Goal: Information Seeking & Learning: Find contact information

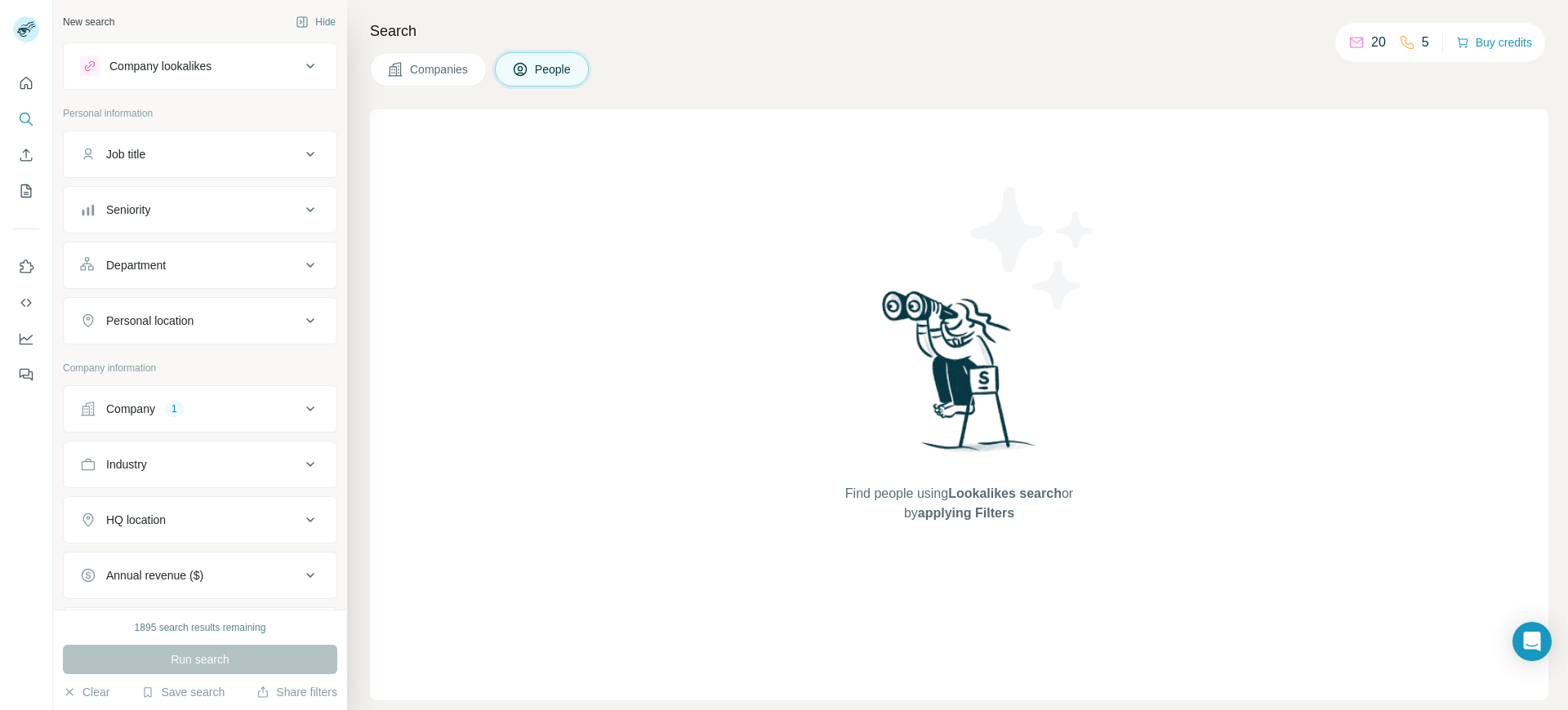
click at [300, 404] on icon at bounding box center [310, 409] width 20 height 20
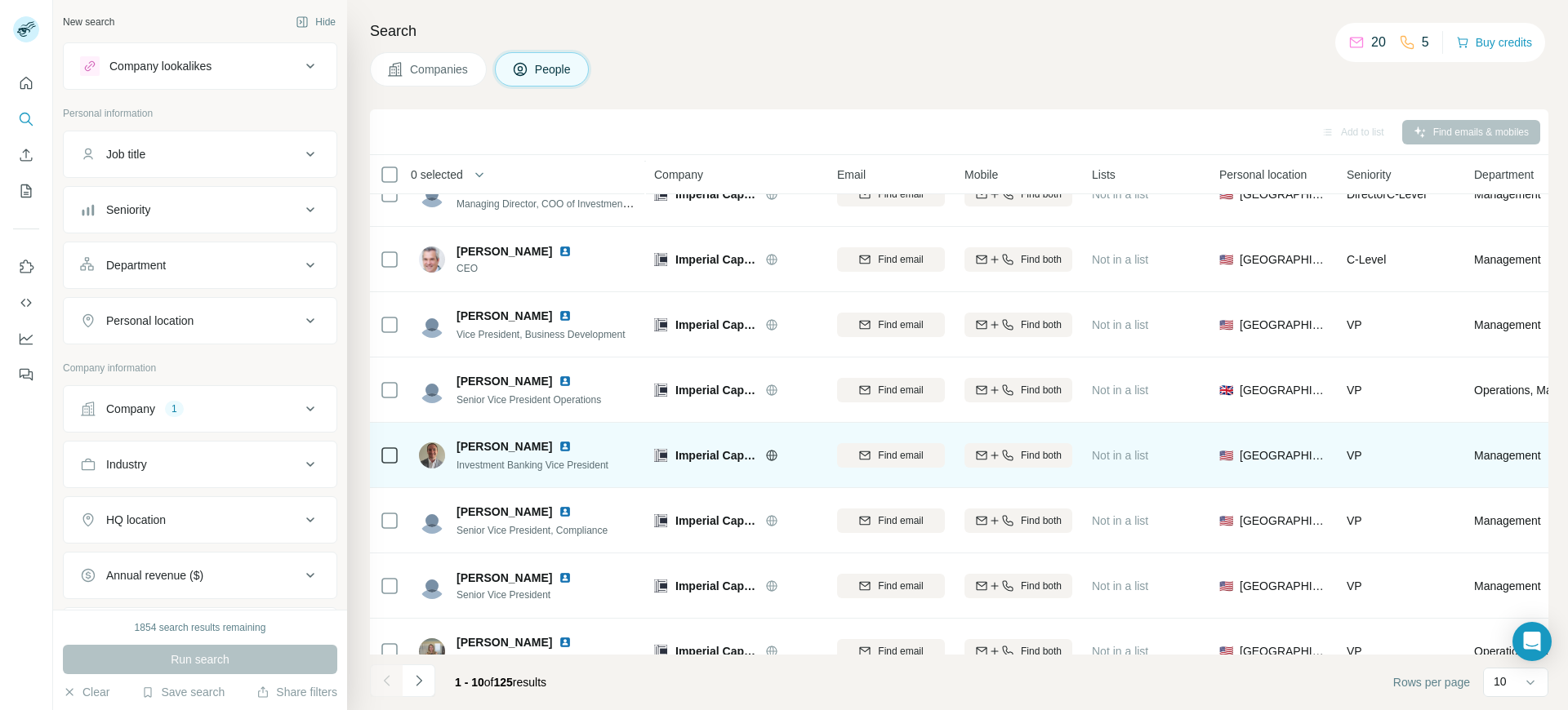
scroll to position [201, 0]
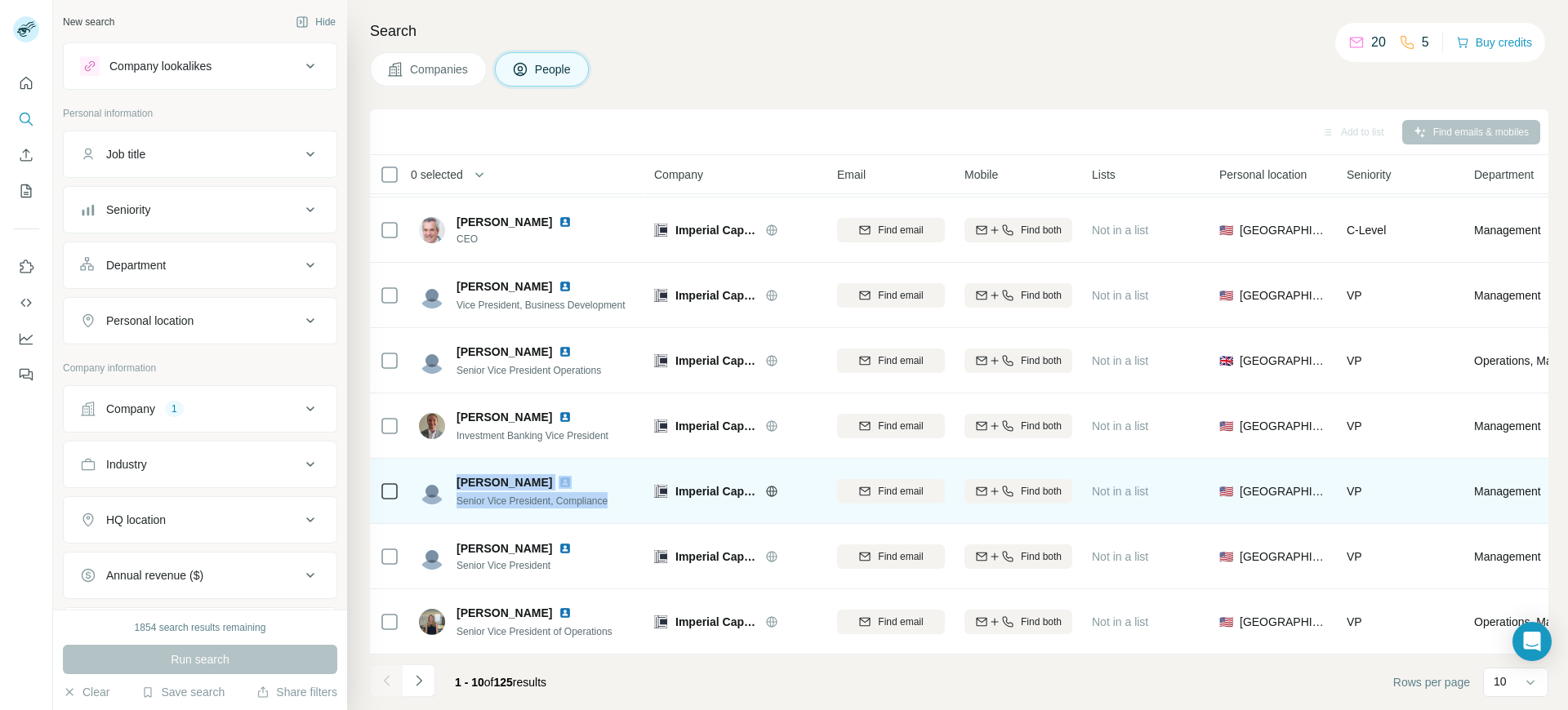
drag, startPoint x: 620, startPoint y: 498, endPoint x: 455, endPoint y: 472, distance: 167.0
click at [455, 472] on div "Cathy Schafer Senior Vice President, Compliance" at bounding box center [526, 490] width 217 height 44
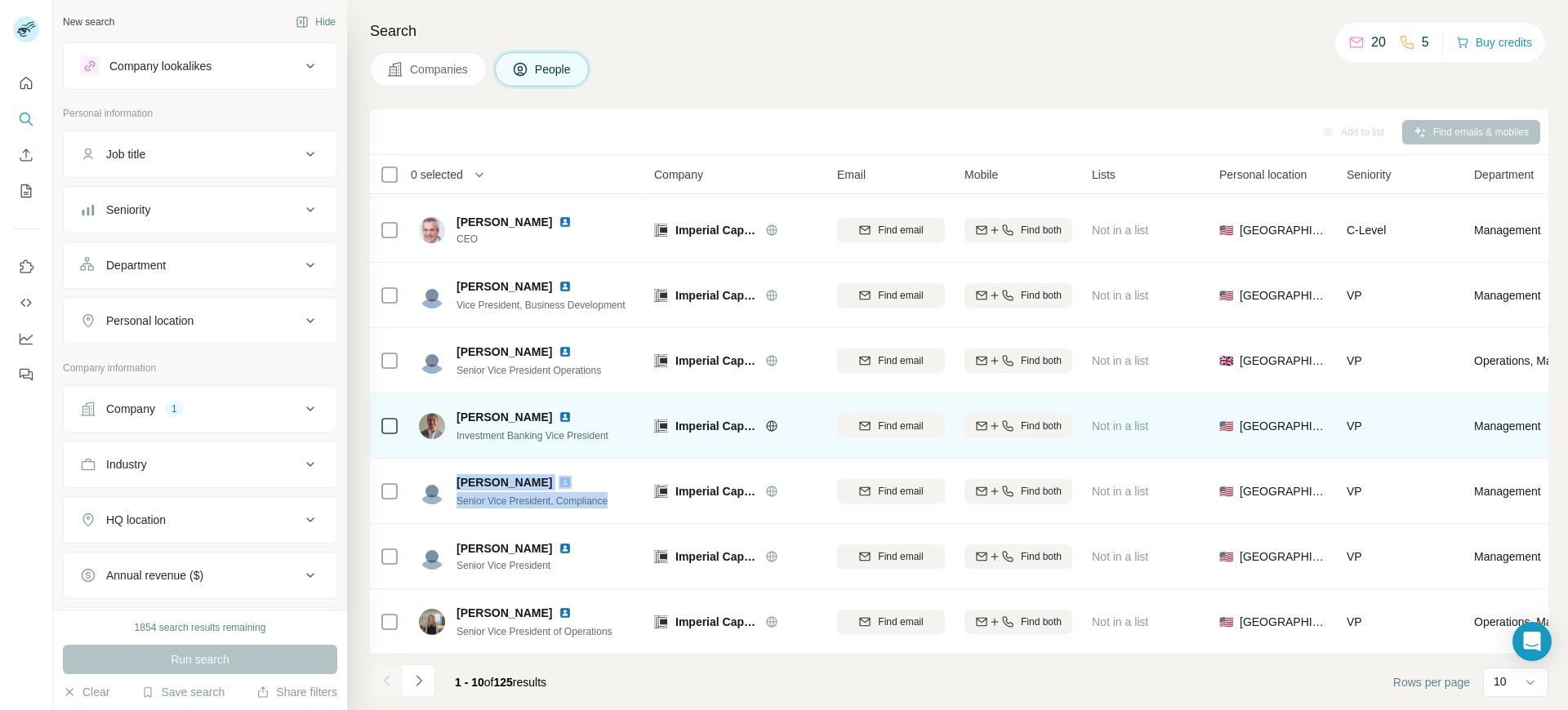
copy div "Cathy Schafer Senior Vice President, Compliance"
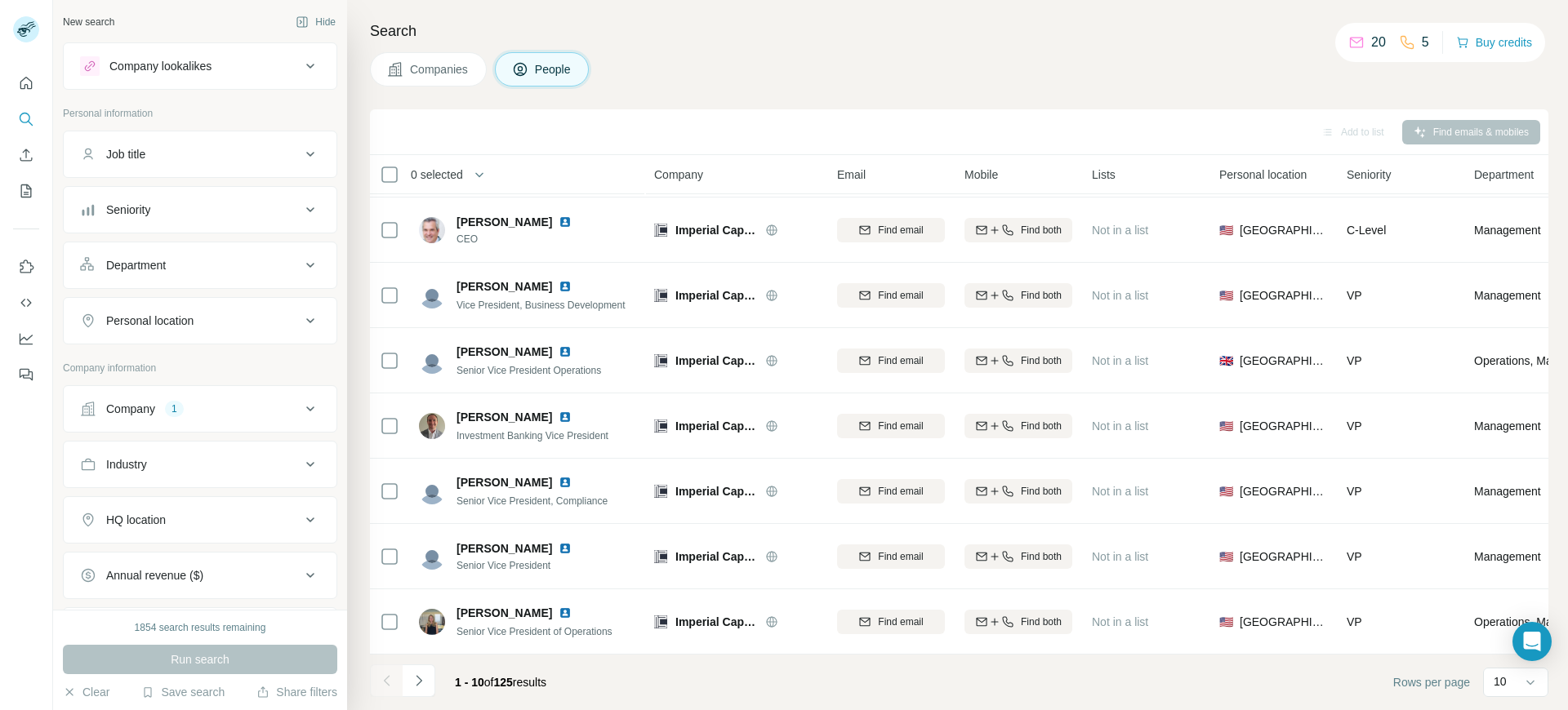
click at [820, 677] on footer "1 - 10 of 125 results Rows per page 10" at bounding box center [959, 683] width 1178 height 56
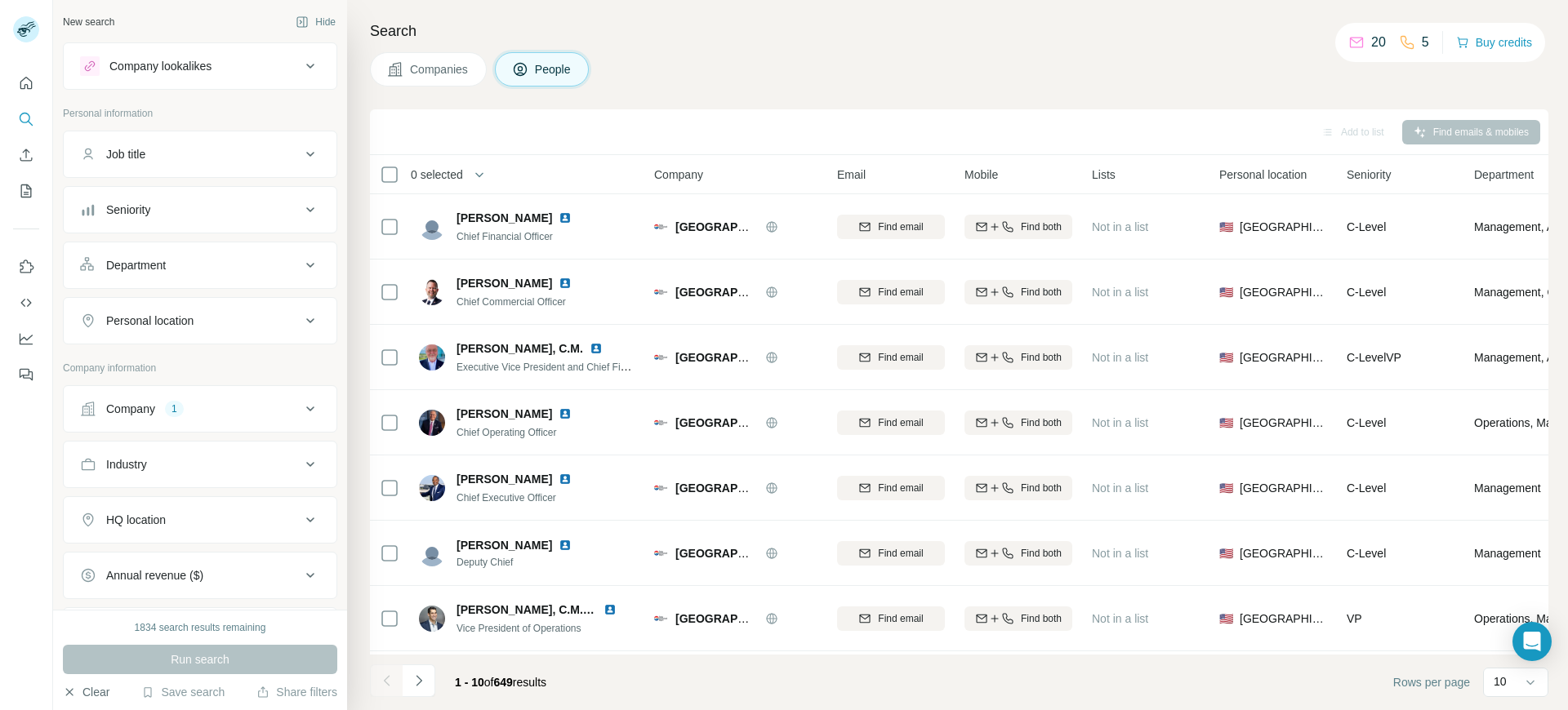
click at [86, 690] on button "Clear" at bounding box center [85, 692] width 46 height 16
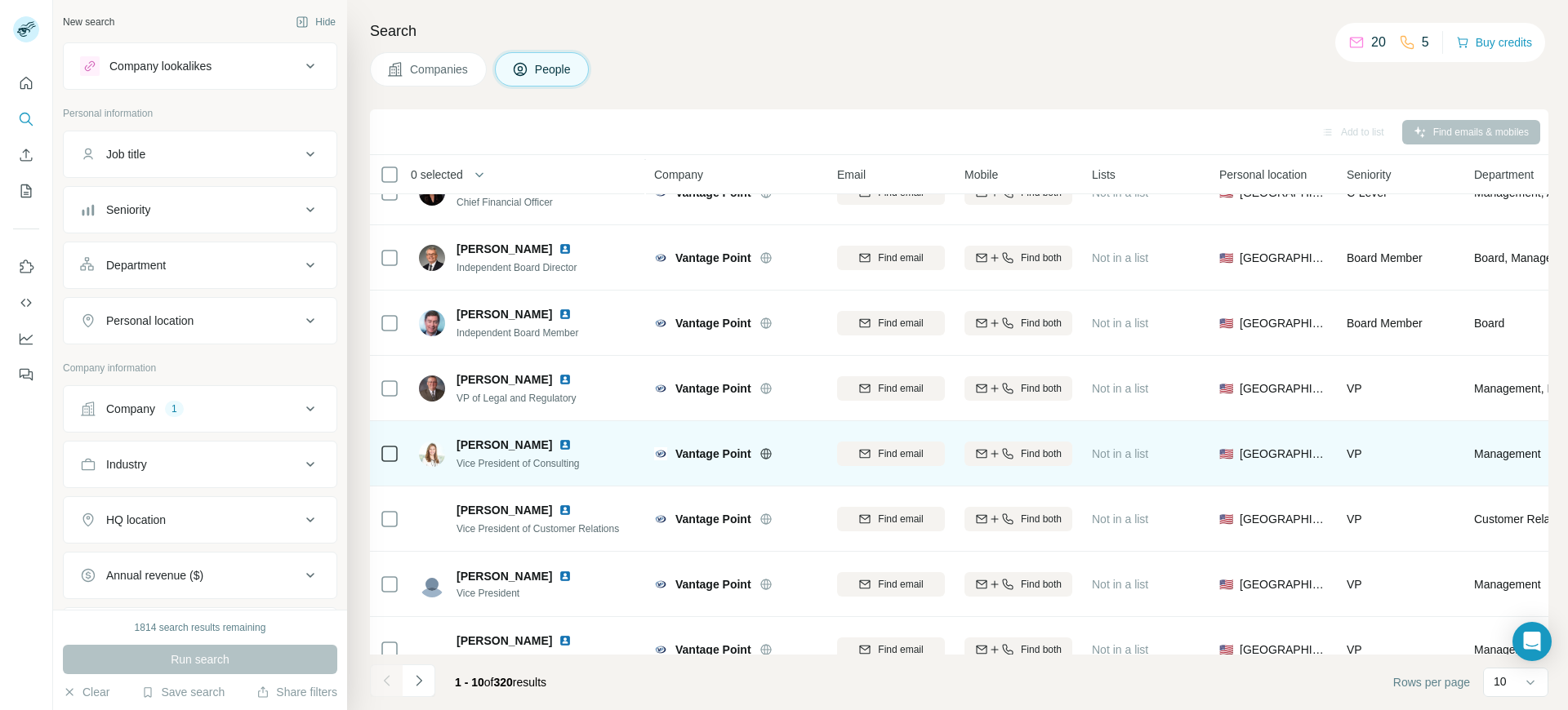
scroll to position [201, 0]
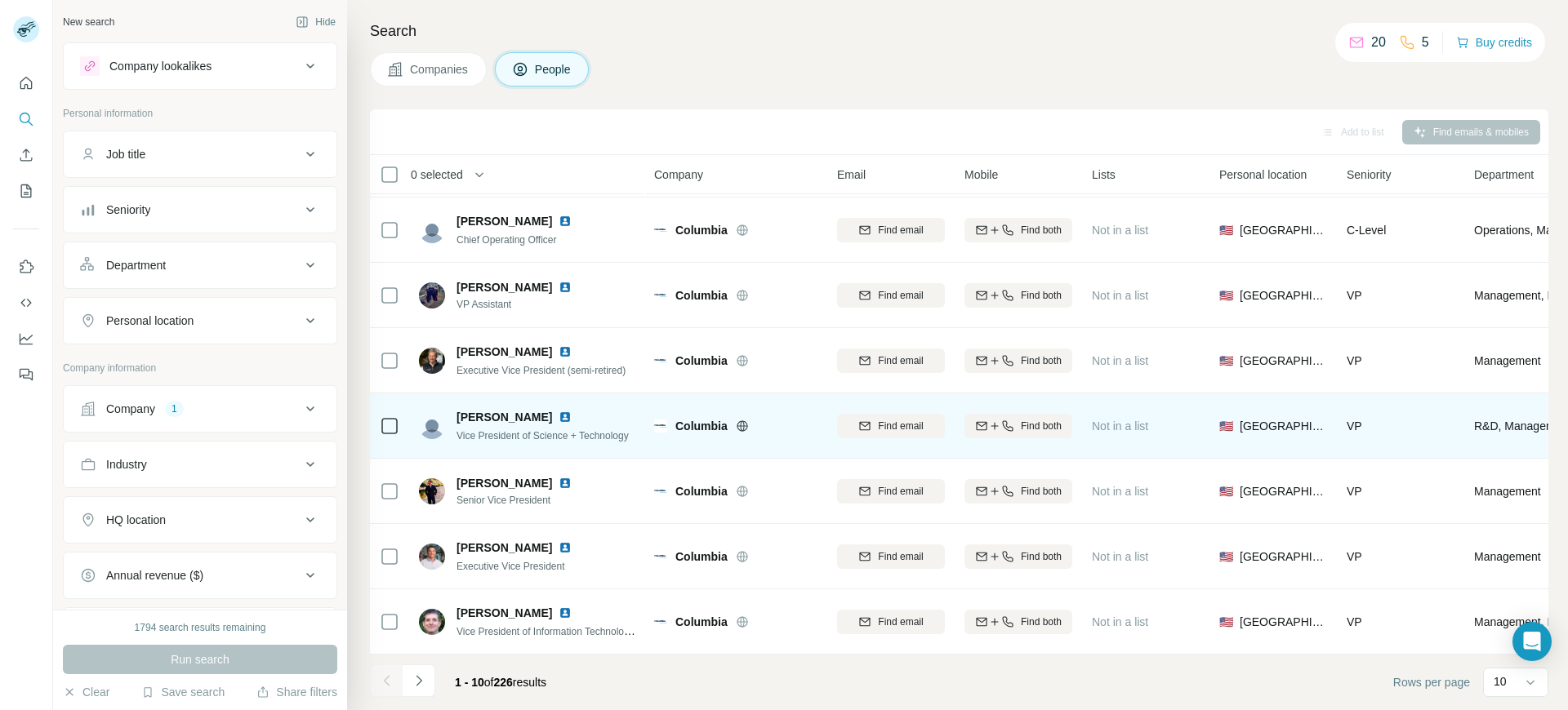
scroll to position [201, 0]
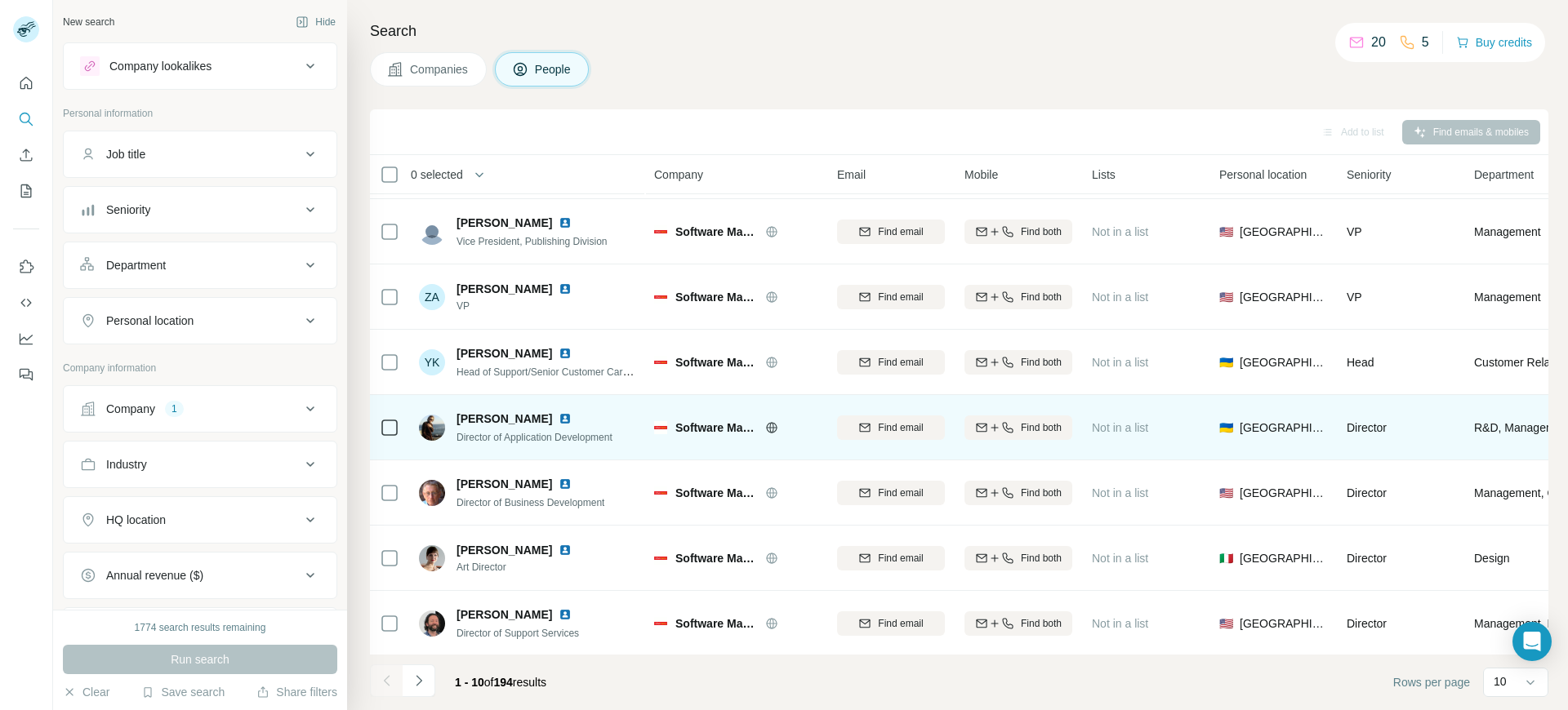
scroll to position [201, 0]
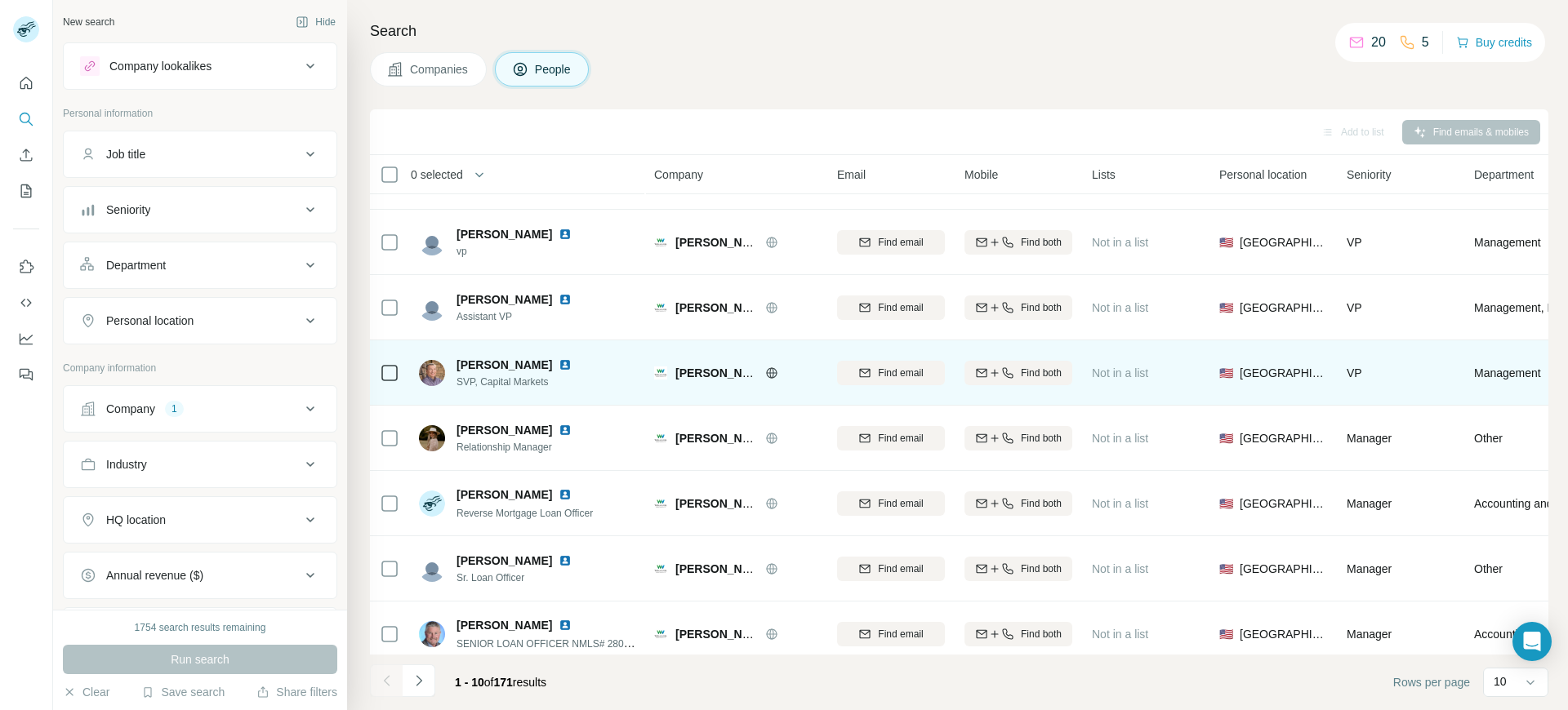
scroll to position [201, 0]
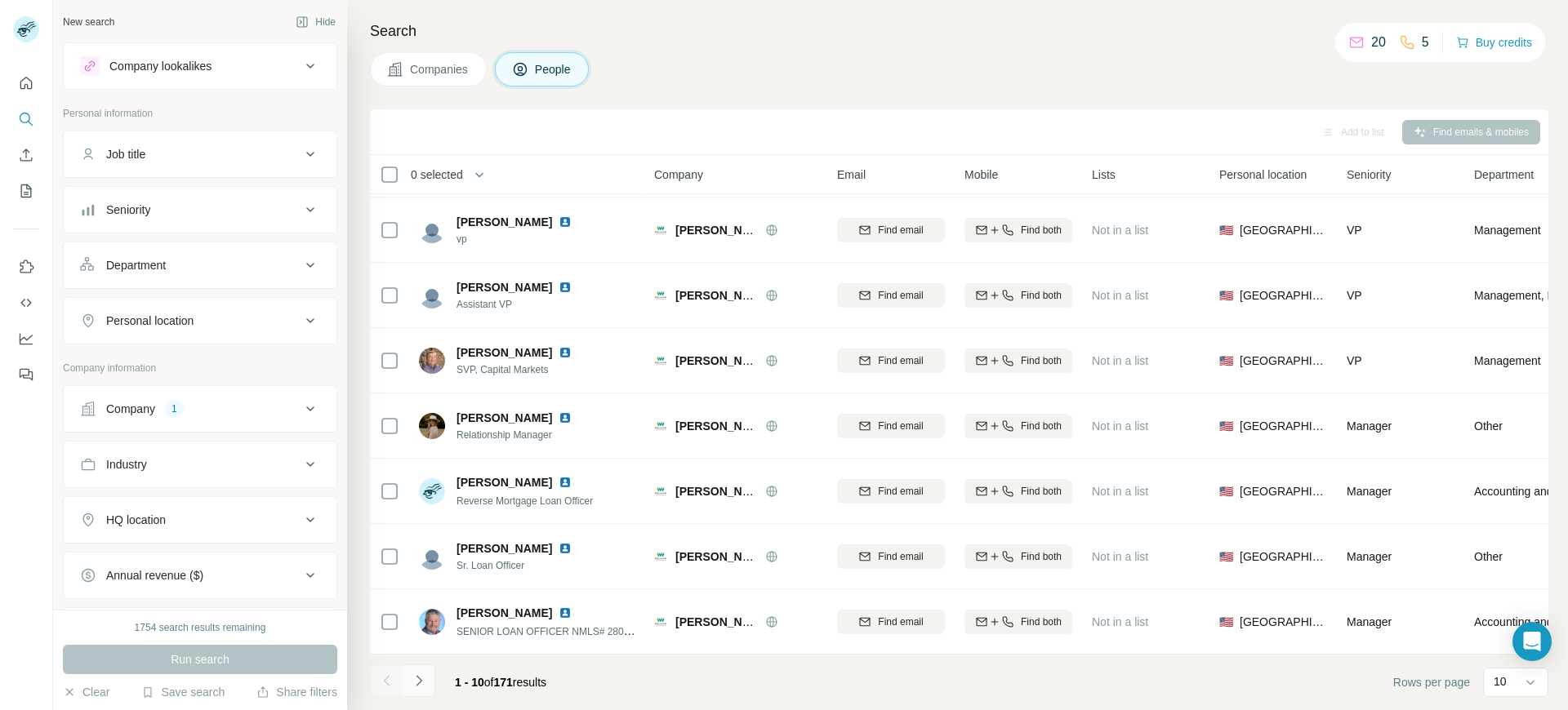
click at [421, 681] on icon "Navigate to next page" at bounding box center [419, 680] width 6 height 10
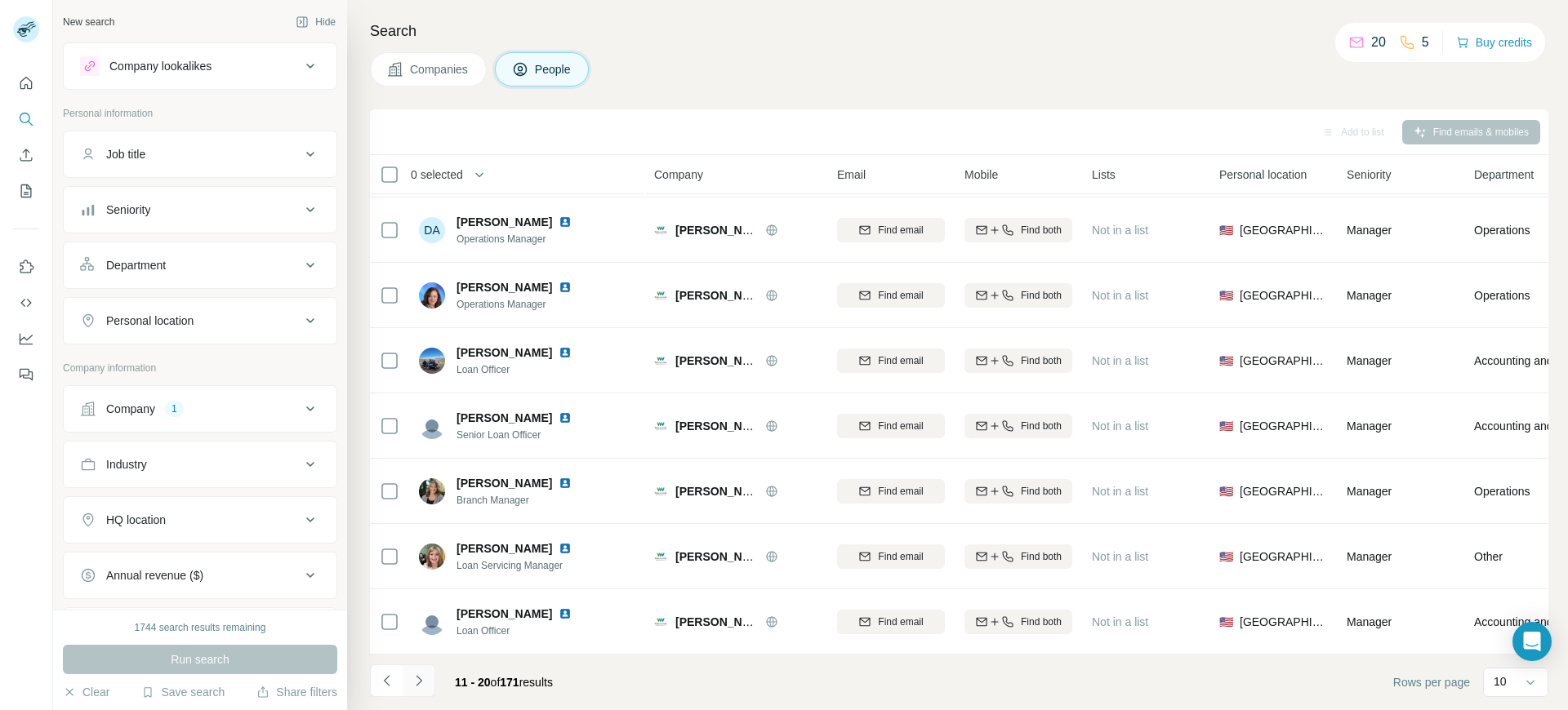
click at [424, 676] on icon "Navigate to next page" at bounding box center [419, 681] width 16 height 16
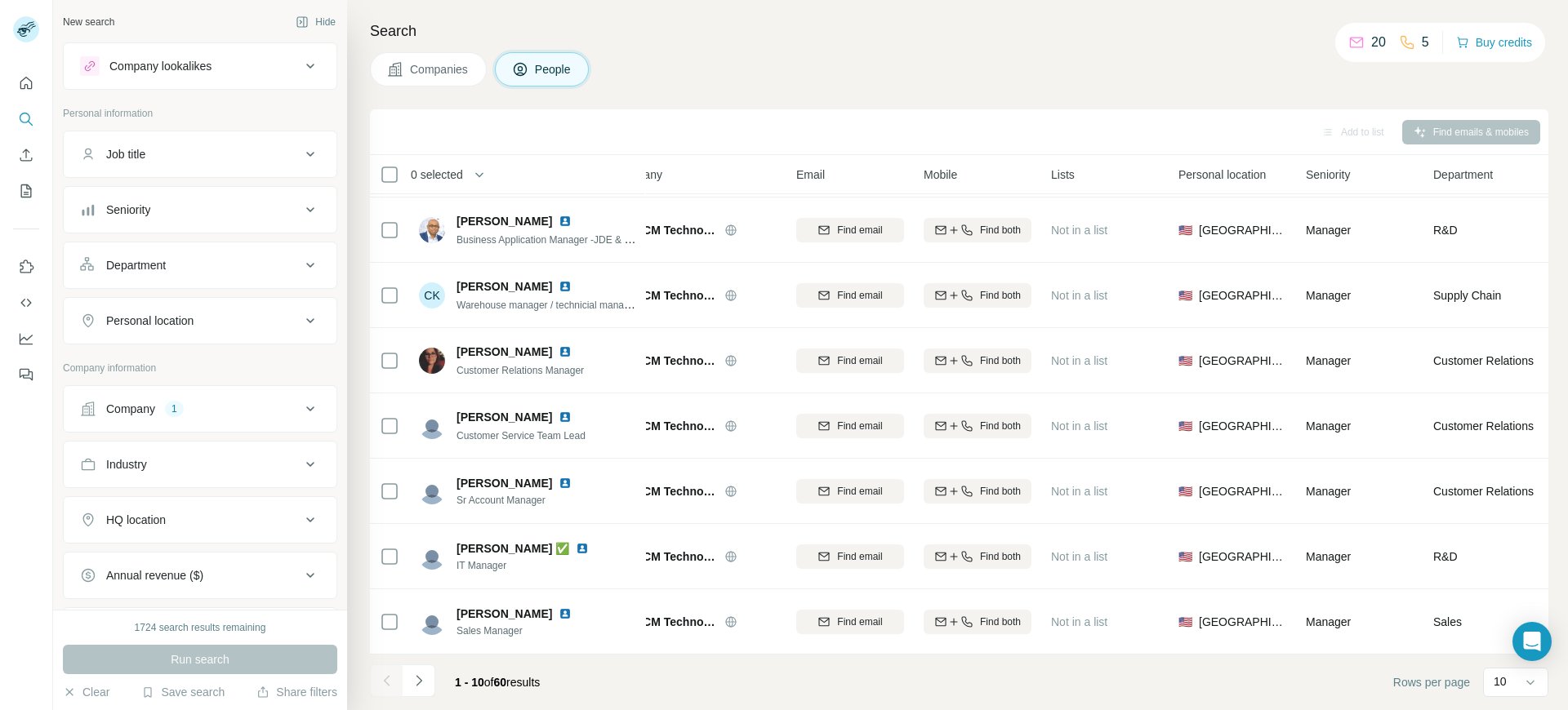
scroll to position [201, 0]
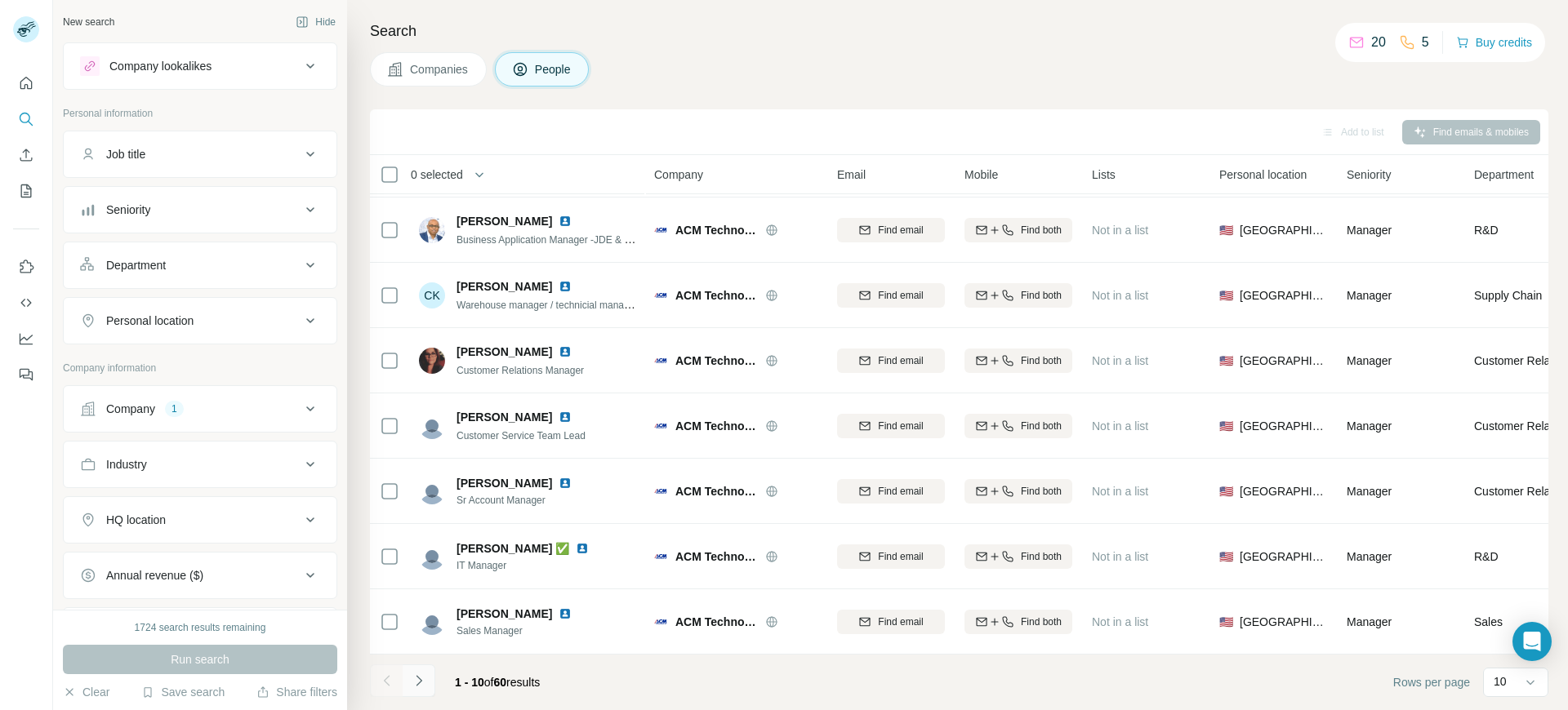
click at [429, 678] on button "Navigate to next page" at bounding box center [419, 681] width 32 height 32
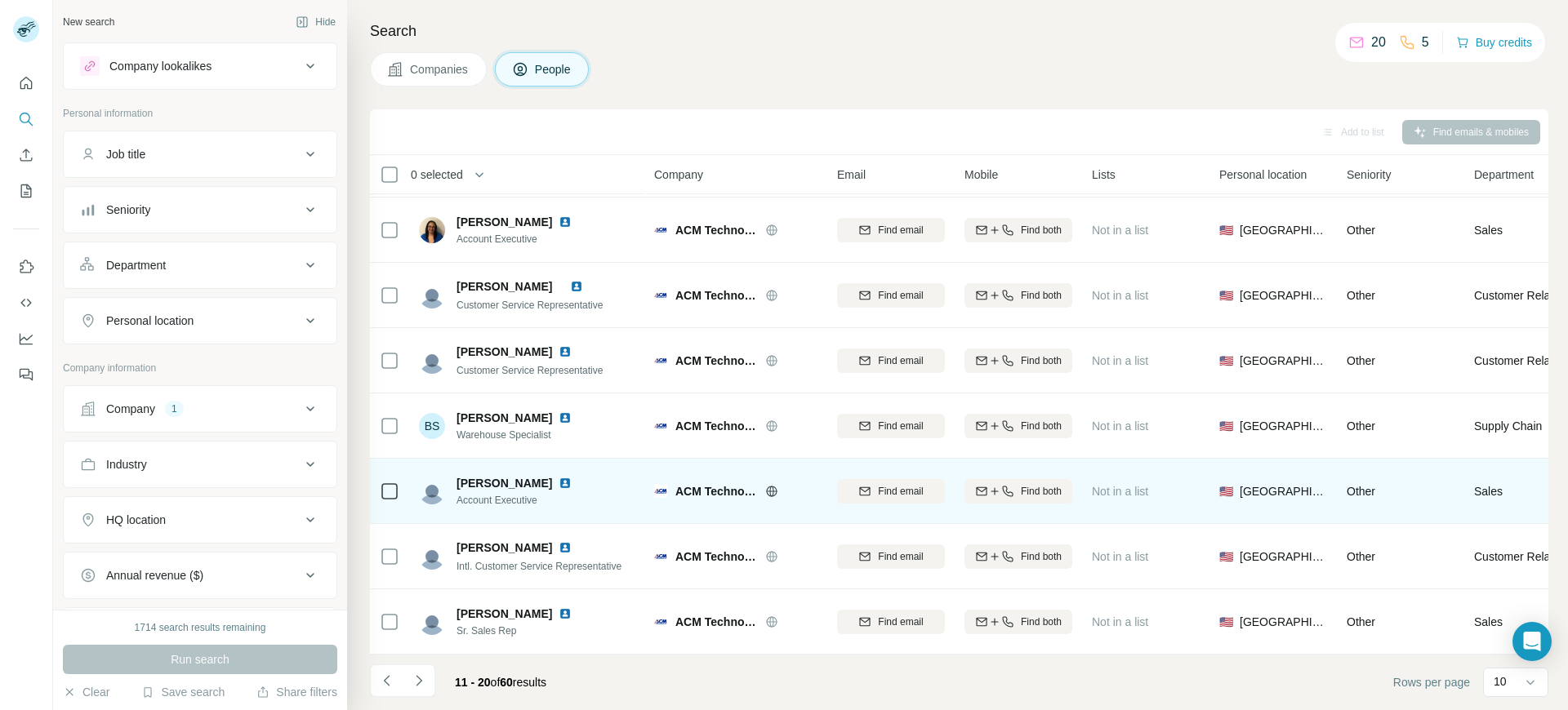
click at [559, 477] on img at bounding box center [565, 484] width 13 height 13
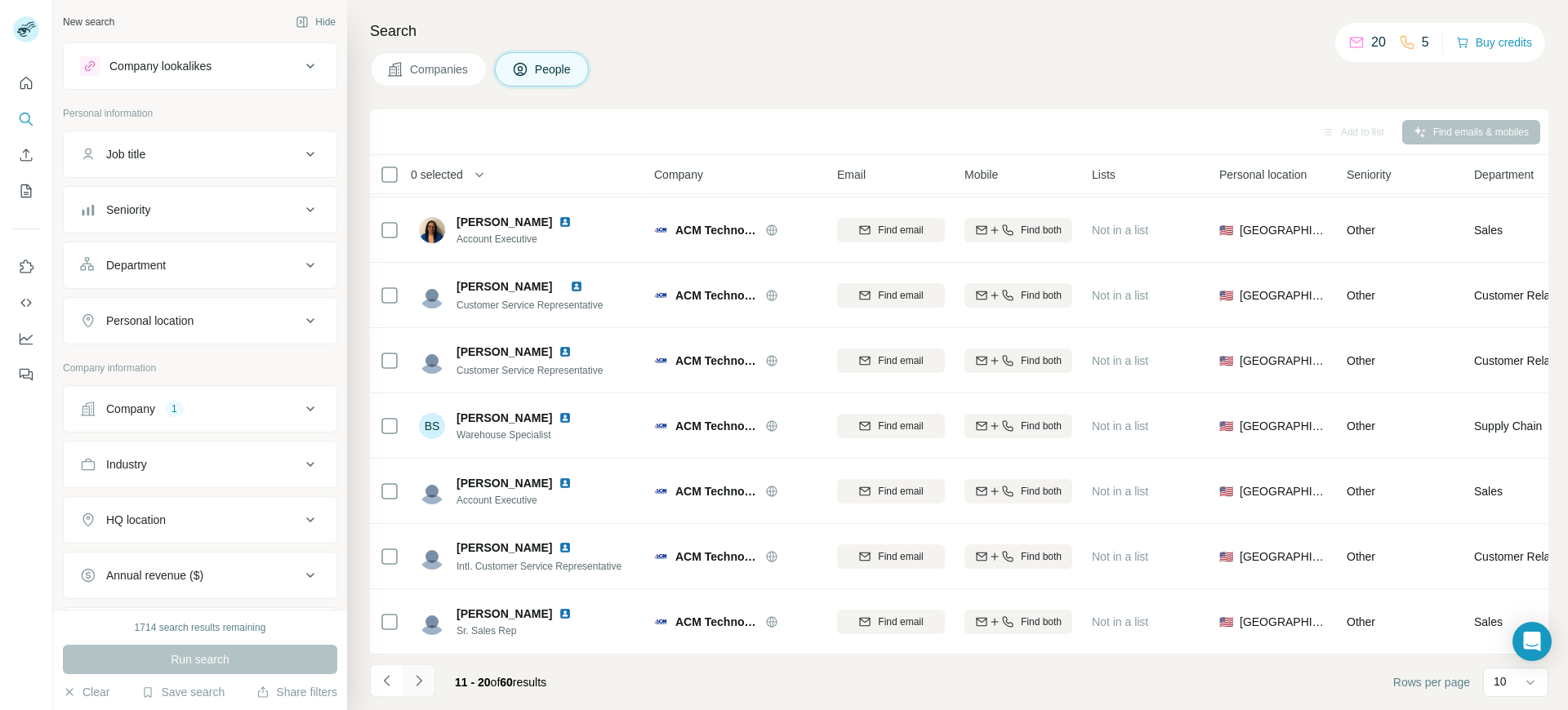
click at [425, 682] on icon "Navigate to next page" at bounding box center [419, 681] width 16 height 16
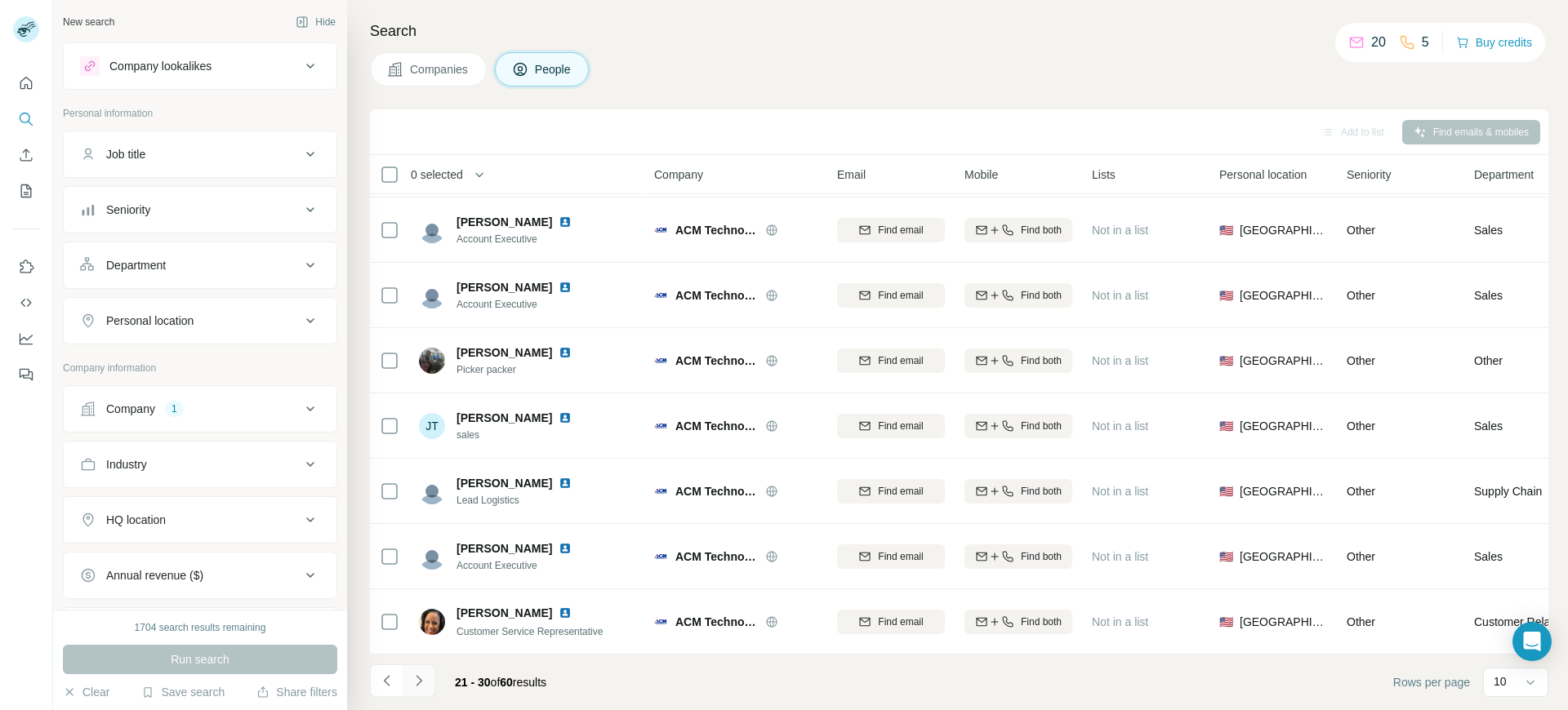
click at [422, 681] on icon "Navigate to next page" at bounding box center [419, 681] width 16 height 16
click at [419, 683] on icon "Navigate to next page" at bounding box center [419, 680] width 6 height 10
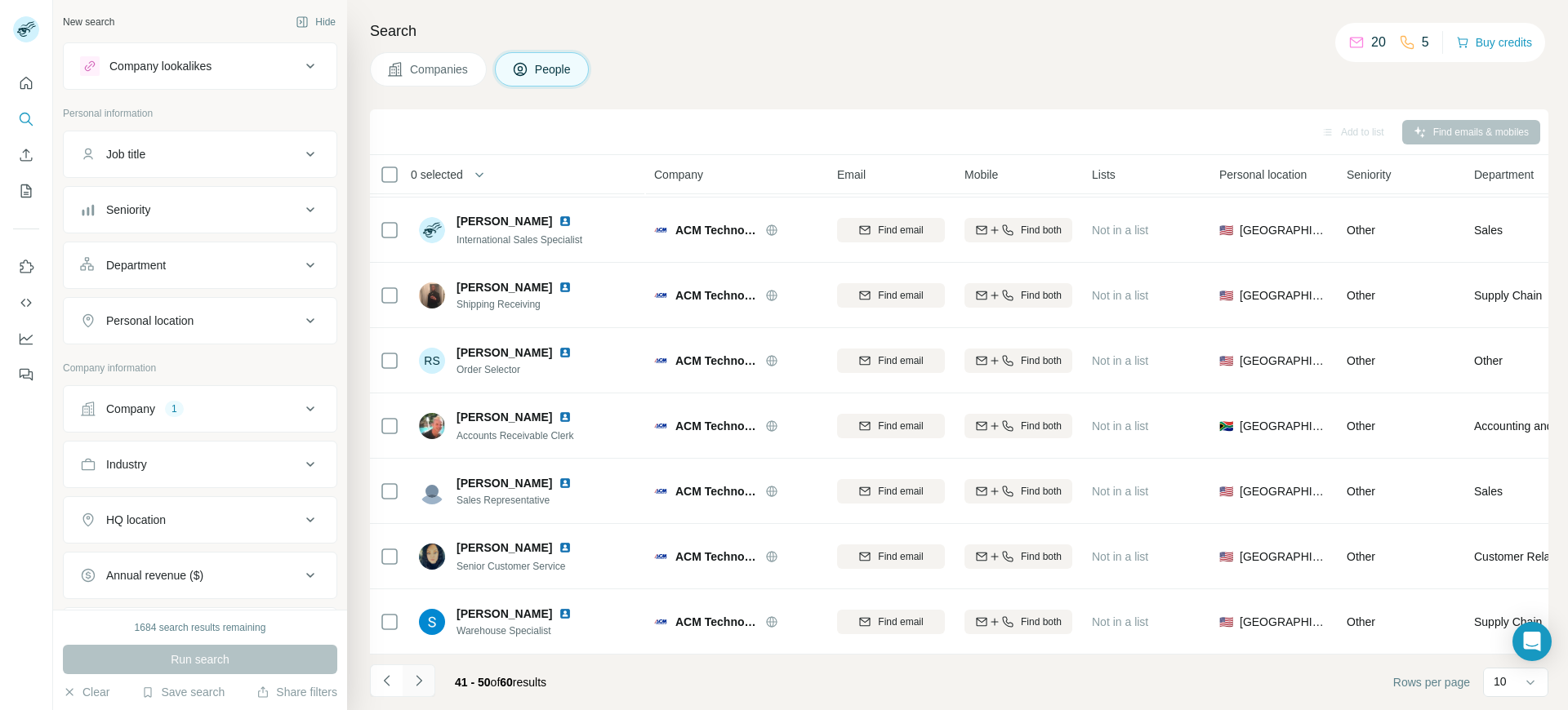
click at [421, 678] on icon "Navigate to next page" at bounding box center [419, 681] width 16 height 16
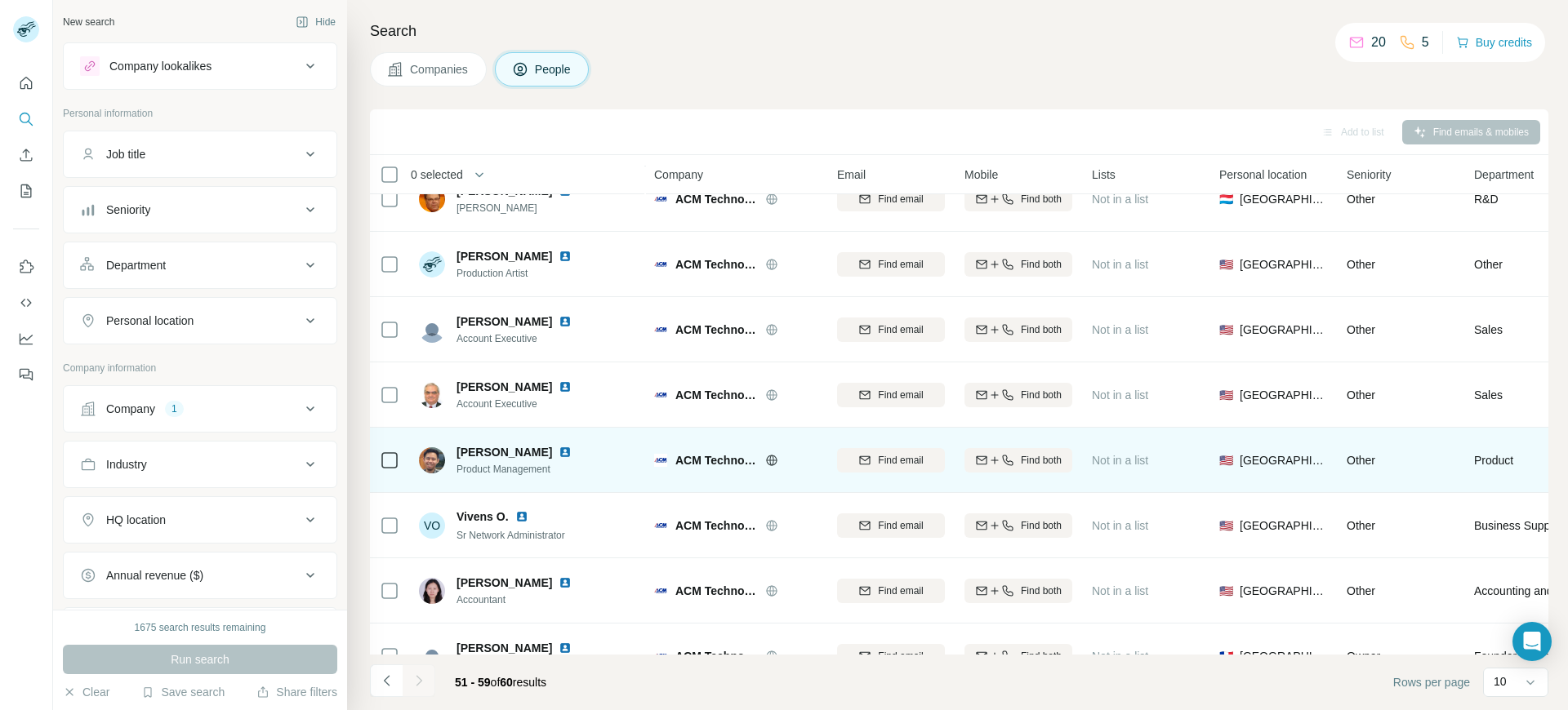
scroll to position [135, 0]
